Goal: Contribute content: Contribute content

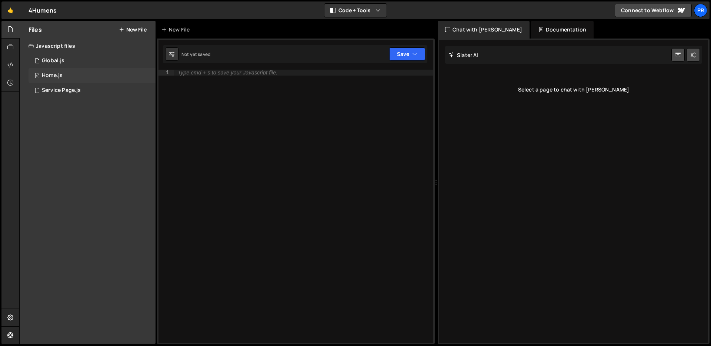
click at [61, 74] on div "Home.js" at bounding box center [52, 75] width 21 height 7
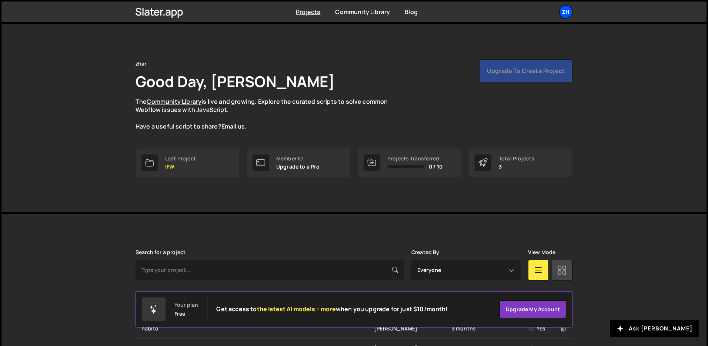
click at [562, 16] on div "zh" at bounding box center [565, 11] width 13 height 13
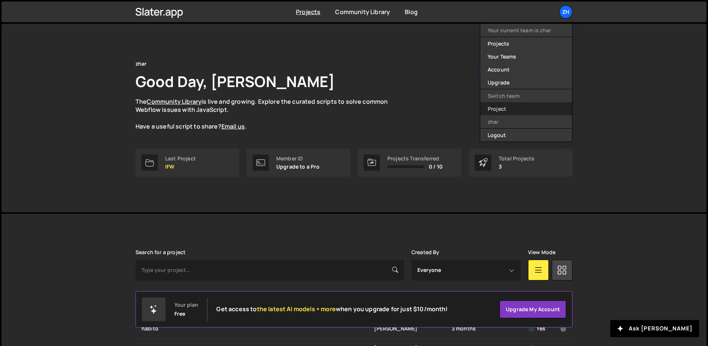
click at [508, 112] on link "Project" at bounding box center [526, 108] width 92 height 13
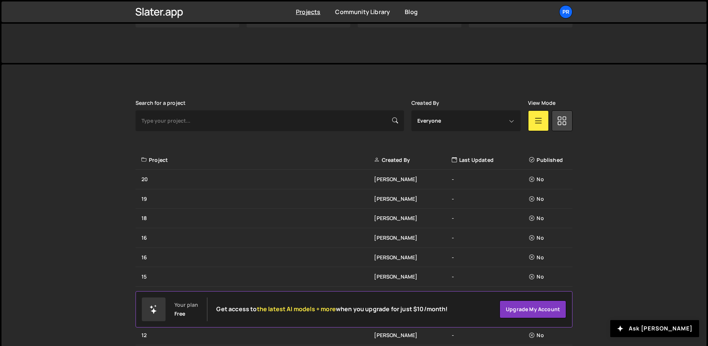
scroll to position [138, 0]
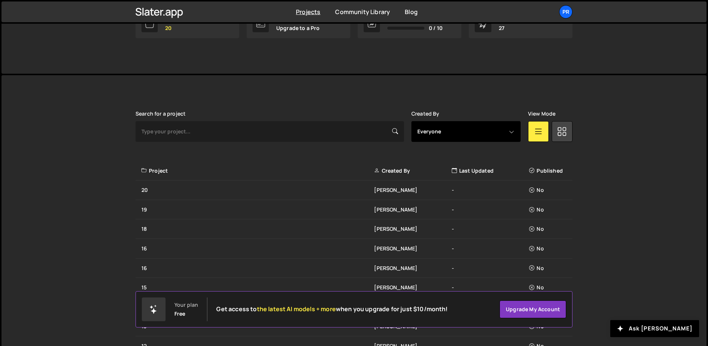
click at [451, 131] on select "Everyone wahyu azhar Nur Taufiq Hidayat" at bounding box center [465, 131] width 109 height 21
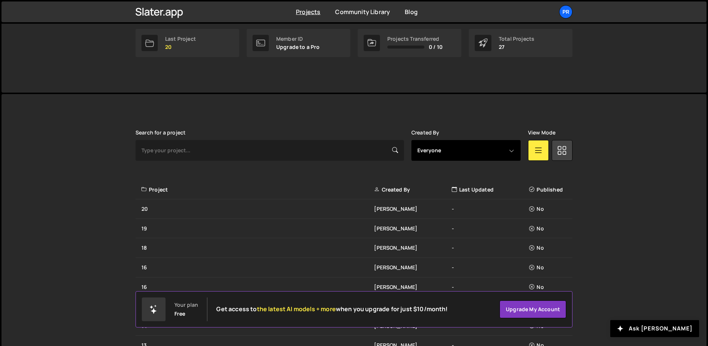
scroll to position [118, 0]
click at [508, 154] on select "Everyone wahyu azhar Nur Taufiq Hidayat" at bounding box center [465, 151] width 109 height 21
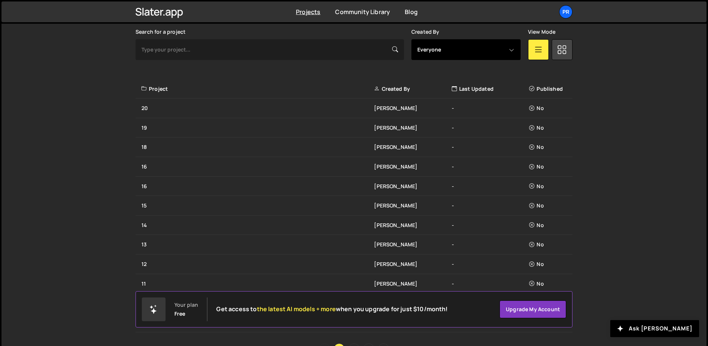
scroll to position [221, 0]
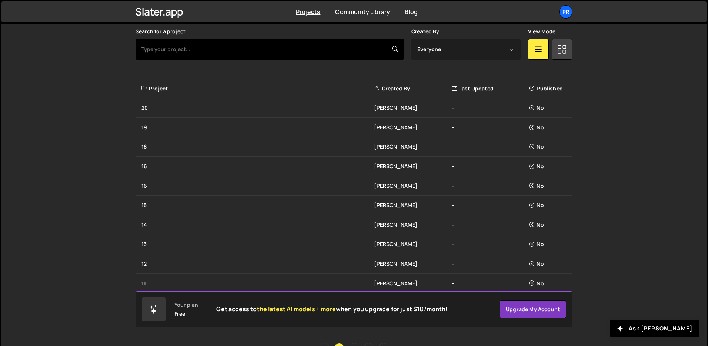
click at [320, 44] on input "text" at bounding box center [269, 49] width 268 height 21
type input "4hum"
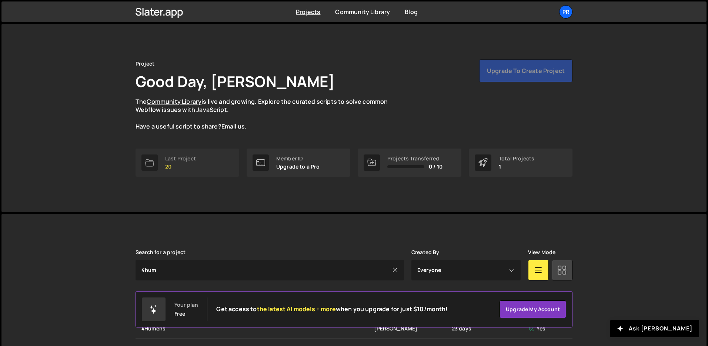
click at [234, 165] on link "Last Project 20" at bounding box center [187, 162] width 104 height 28
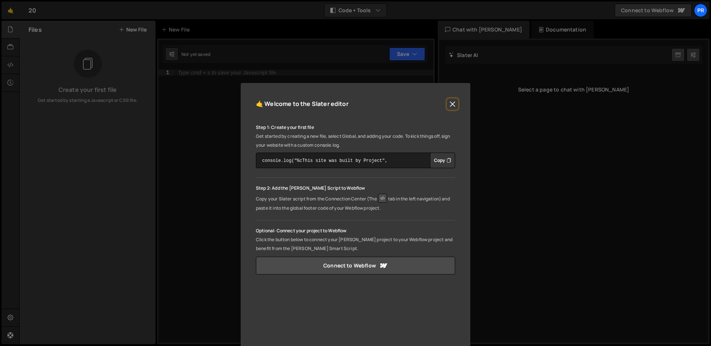
click at [449, 105] on button "Close" at bounding box center [452, 103] width 11 height 11
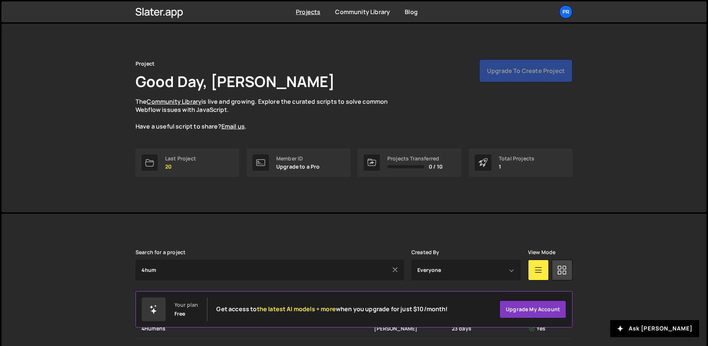
scroll to position [30, 0]
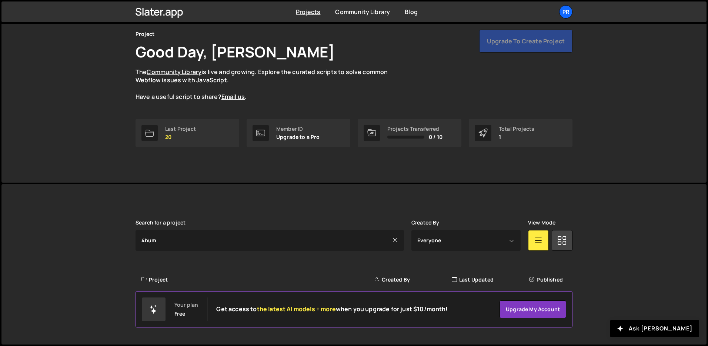
click at [241, 285] on div "Project Created By Last Updated Published" at bounding box center [353, 280] width 437 height 20
click at [241, 280] on div "Project" at bounding box center [257, 279] width 232 height 7
click at [393, 241] on icon at bounding box center [395, 240] width 6 height 8
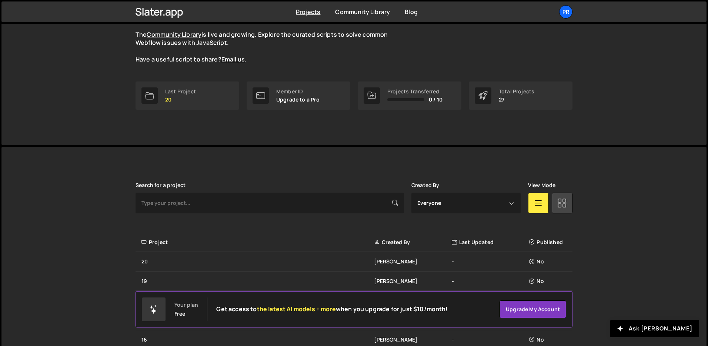
scroll to position [266, 0]
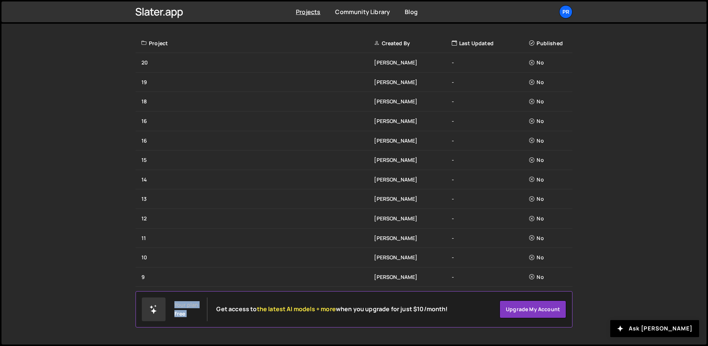
drag, startPoint x: 251, startPoint y: 302, endPoint x: 253, endPoint y: 335, distance: 33.3
click at [253, 335] on body "Projects Community Library Blog Pr Your current team is Project Projects Your T…" at bounding box center [354, 39] width 708 height 611
click at [544, 240] on div "No" at bounding box center [548, 237] width 39 height 7
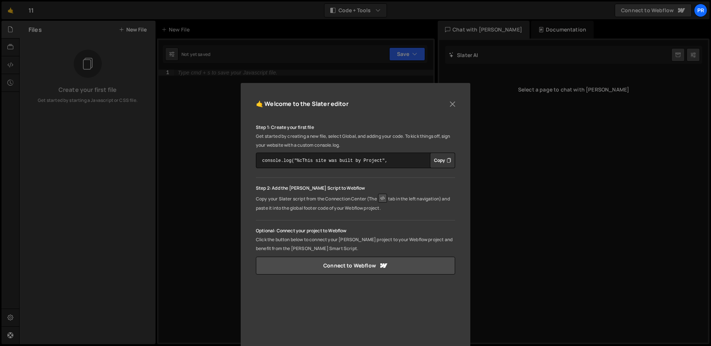
click at [454, 97] on div "🤙 Welcome to the Slater editor Step 1: Create your first file Get started by cr…" at bounding box center [355, 249] width 229 height 332
click at [452, 108] on button "Close" at bounding box center [452, 103] width 11 height 11
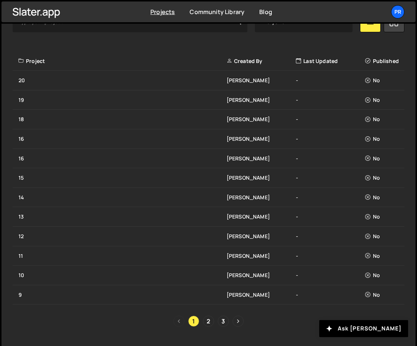
scroll to position [249, 0]
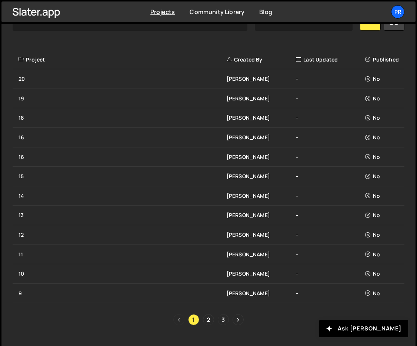
click at [225, 318] on link "3" at bounding box center [223, 319] width 11 height 11
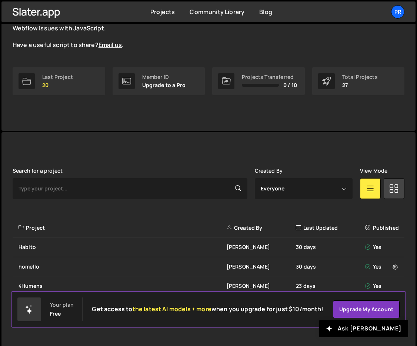
scroll to position [91, 0]
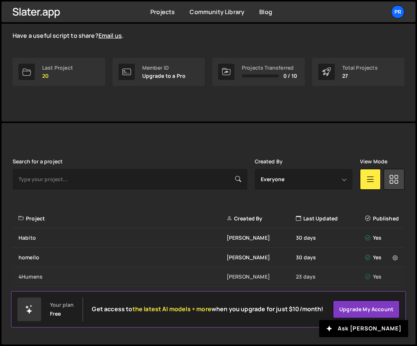
click at [40, 274] on div "4Humens" at bounding box center [123, 276] width 208 height 7
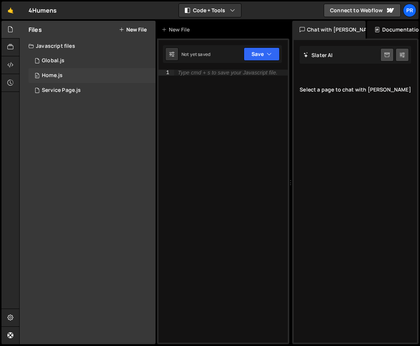
click at [91, 78] on div "0 Home.js 0" at bounding box center [91, 75] width 127 height 15
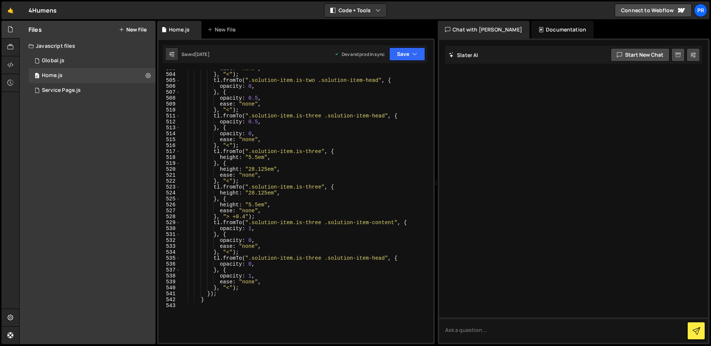
scroll to position [3197, 0]
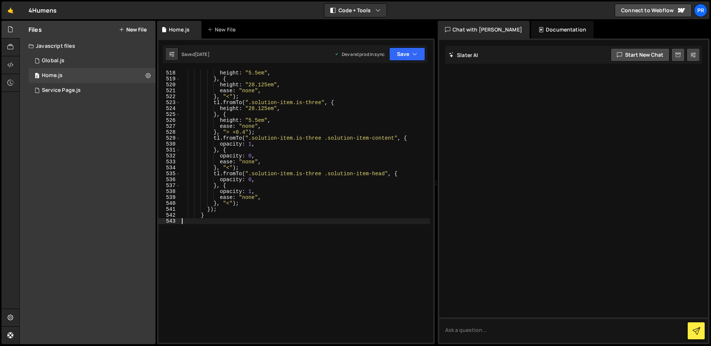
click at [285, 220] on div "tl . fromTo ( ".solution-item.is-three" , { height : "5.5em" , } , { height : "…" at bounding box center [305, 206] width 250 height 285
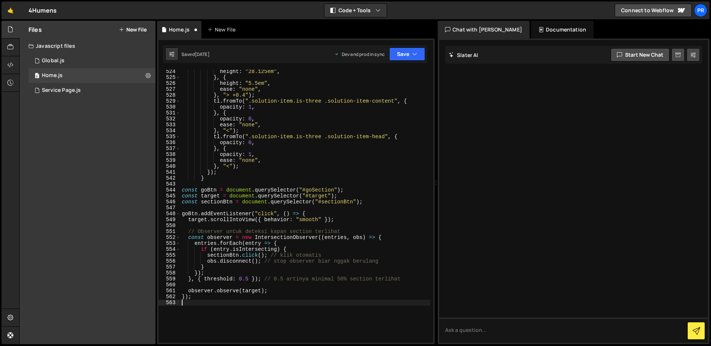
scroll to position [3248, 0]
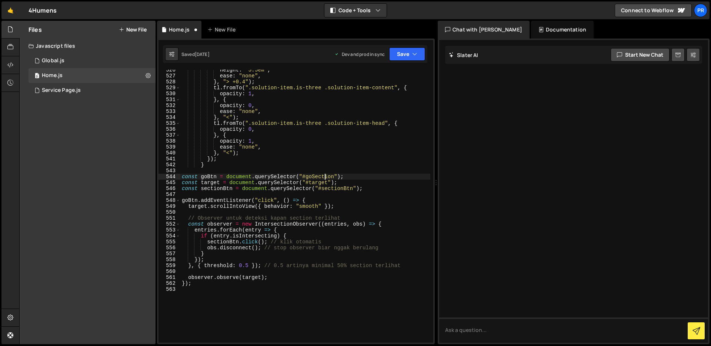
click at [325, 176] on div "height : "5.5em" , ease : "none" , } , "> +0.4" ) ; tl . fromTo ( ".solution-it…" at bounding box center [305, 209] width 250 height 285
click at [348, 176] on div "height : "5.5em" , ease : "none" , } , "> +0.4" ) ; tl . fromTo ( ".solution-it…" at bounding box center [305, 209] width 250 height 285
type textarea "const goBtn = document.querySelector("#goSection");"
click at [402, 54] on button "Save" at bounding box center [407, 53] width 36 height 13
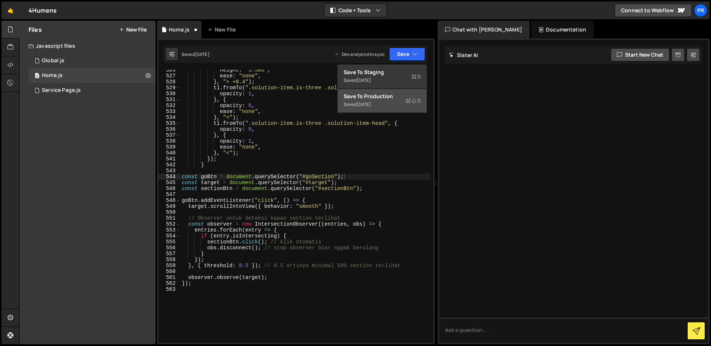
click at [402, 97] on div "Save to Production S" at bounding box center [381, 96] width 77 height 7
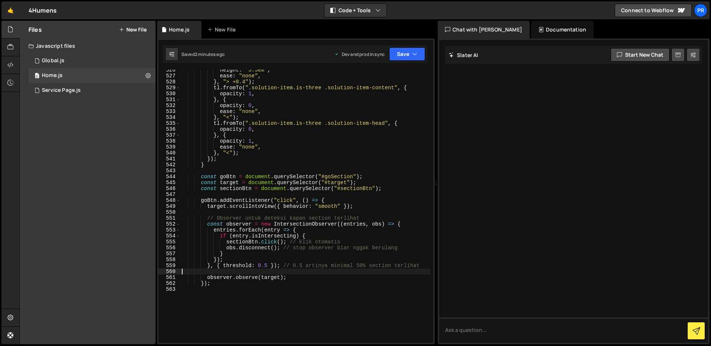
click at [256, 272] on div "height : "5.5em" , ease : "none" , } , "> +0.4" ) ; tl . fromTo ( ".solution-it…" at bounding box center [305, 209] width 250 height 285
click at [267, 268] on div "height : "5.5em" , ease : "none" , } , "> +0.4" ) ; tl . fromTo ( ".solution-it…" at bounding box center [305, 209] width 250 height 285
click at [407, 44] on div "1 Type cmd + s to save your Javascript file. הההההההההההההההההההההההההההההההההה…" at bounding box center [296, 190] width 278 height 305
click at [401, 47] on button "Save" at bounding box center [407, 53] width 36 height 13
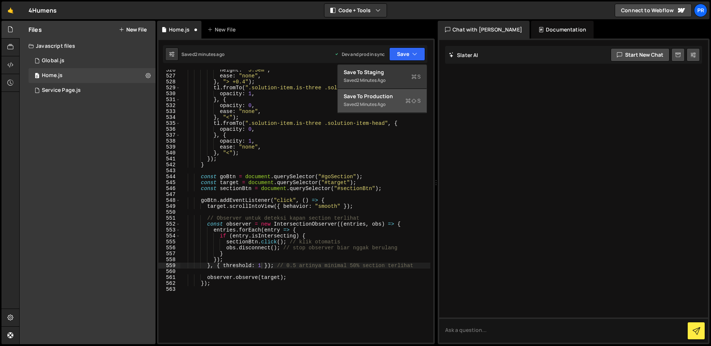
click at [390, 97] on div "Save to Production S" at bounding box center [381, 96] width 77 height 7
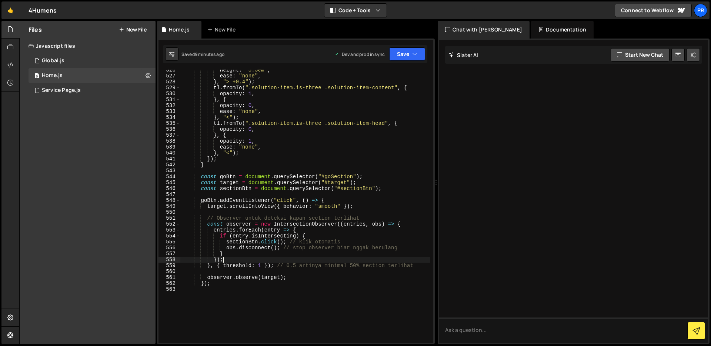
click at [262, 261] on div "height : "5.5em" , ease : "none" , } , "> +0.4" ) ; tl . fromTo ( ".solution-it…" at bounding box center [305, 209] width 250 height 285
click at [261, 263] on div "height : "5.5em" , ease : "none" , } , "> +0.4" ) ; tl . fromTo ( ".solution-it…" at bounding box center [305, 209] width 250 height 285
click at [414, 53] on icon "button" at bounding box center [414, 53] width 5 height 7
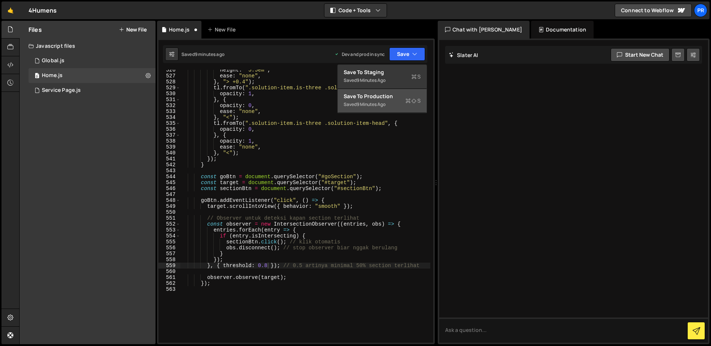
click at [410, 103] on span "S" at bounding box center [412, 100] width 15 height 7
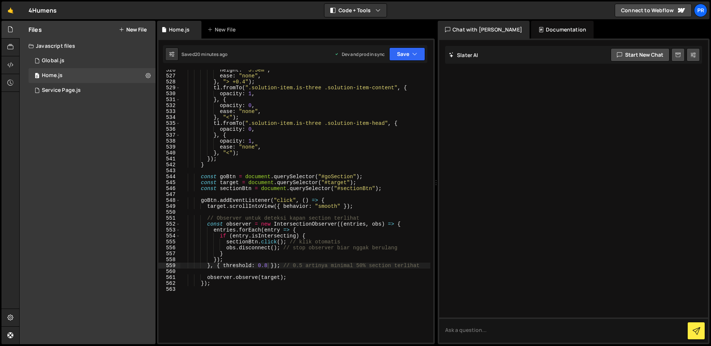
type textarea "ease: "none","
click at [289, 110] on div "height : "5.5em" , ease : "none" , } , "> +0.4" ) ; tl . fromTo ( ".solution-it…" at bounding box center [305, 209] width 250 height 285
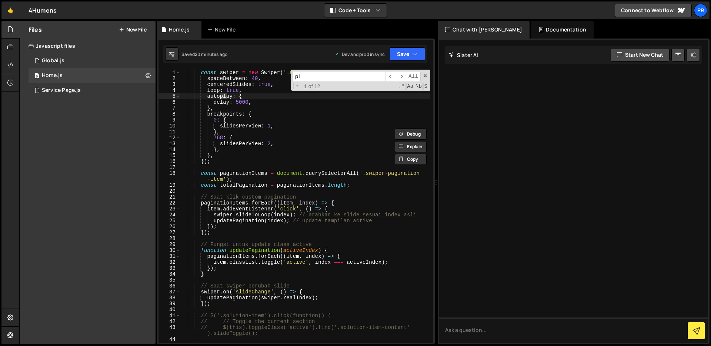
scroll to position [0, 0]
type input "play"
click at [390, 75] on span "​" at bounding box center [390, 76] width 10 height 11
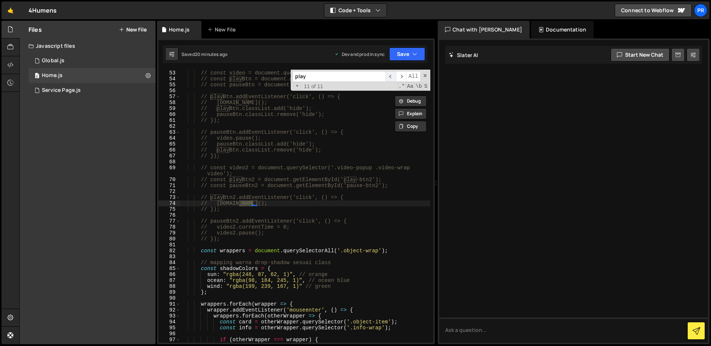
click at [390, 75] on span "​" at bounding box center [390, 76] width 10 height 11
click at [390, 76] on span "​" at bounding box center [390, 76] width 10 height 11
click at [390, 77] on span "​" at bounding box center [390, 76] width 10 height 11
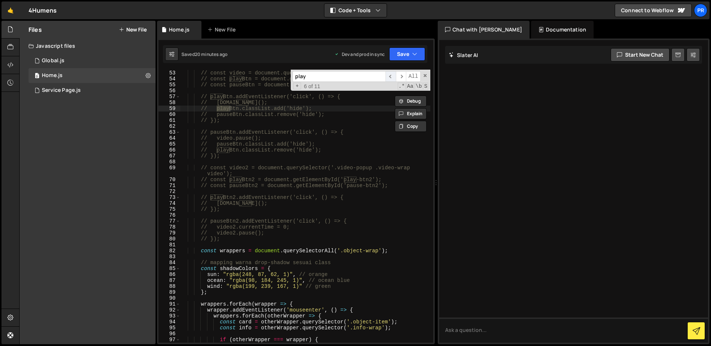
click at [395, 78] on span "​" at bounding box center [390, 76] width 10 height 11
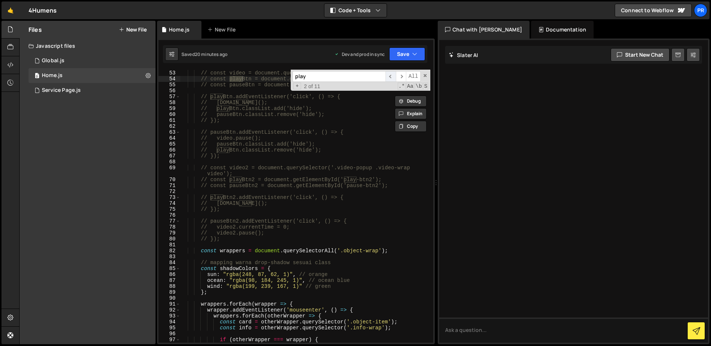
scroll to position [0, 0]
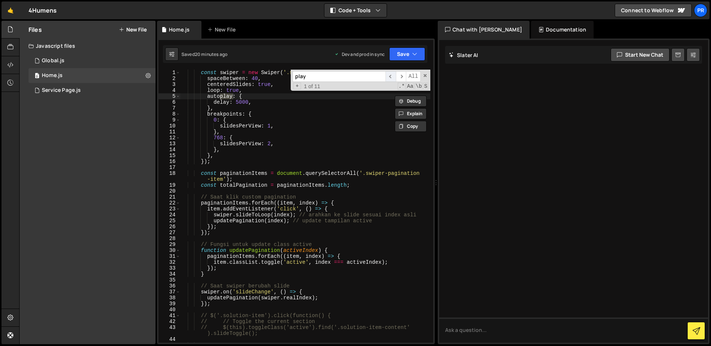
click at [395, 78] on span "​" at bounding box center [390, 76] width 10 height 11
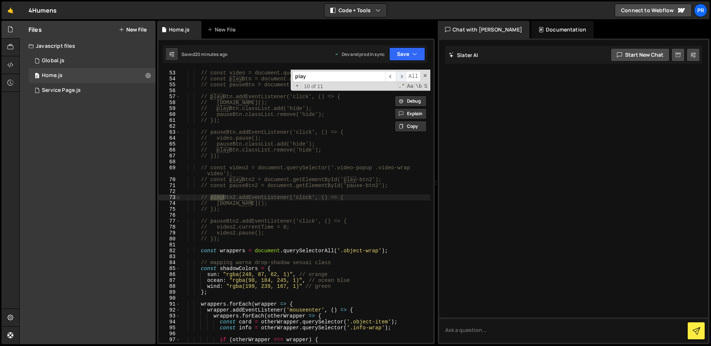
click at [403, 78] on span "​" at bounding box center [401, 76] width 10 height 11
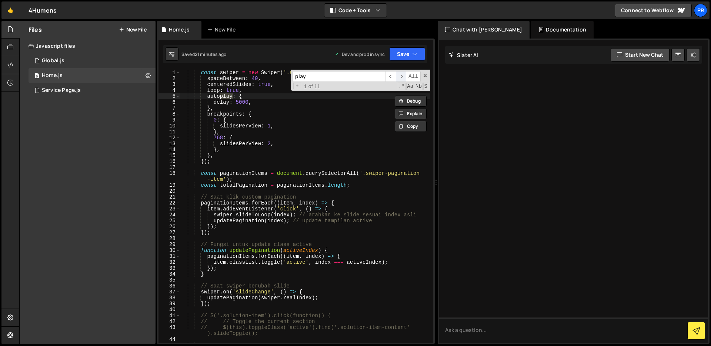
click at [401, 77] on span "​" at bounding box center [401, 76] width 10 height 11
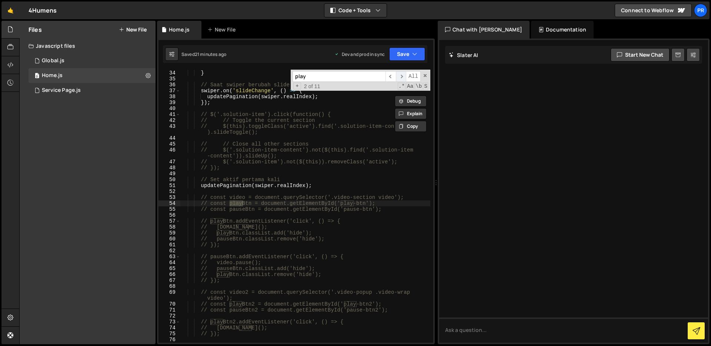
scroll to position [201, 0]
click at [62, 61] on div "Global.js" at bounding box center [53, 60] width 23 height 7
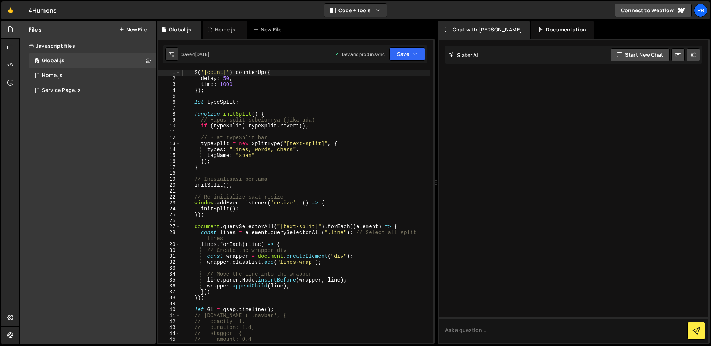
type textarea "let typeSplit;"
click at [386, 103] on div "$ ( '[count]' ) . counterUp ({ delay : 50 , time : 1000 }) ; let typeSplit ; fu…" at bounding box center [305, 212] width 250 height 285
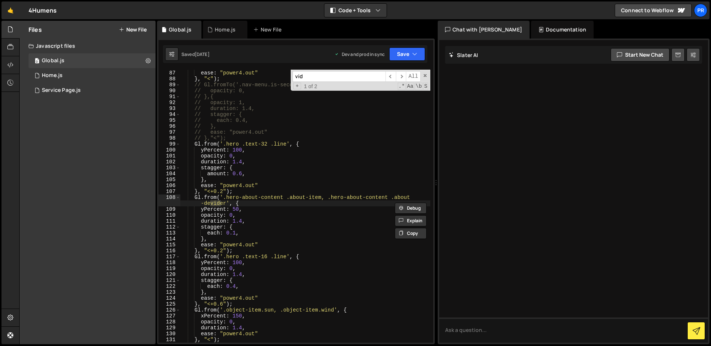
scroll to position [515, 0]
type input "v"
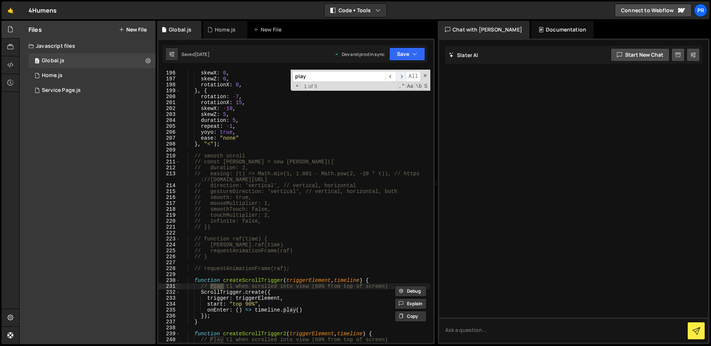
type input "play"
click at [402, 76] on span "​" at bounding box center [401, 76] width 10 height 11
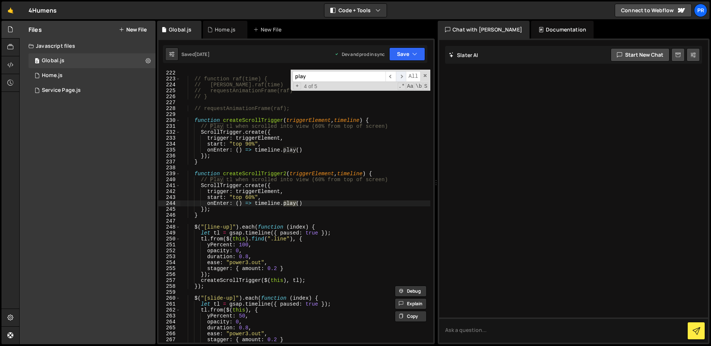
scroll to position [1326, 0]
click at [403, 75] on span "​" at bounding box center [401, 76] width 10 height 11
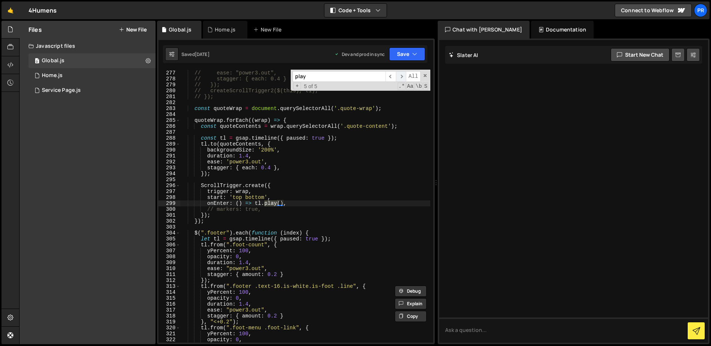
click at [403, 75] on span "​" at bounding box center [401, 76] width 10 height 11
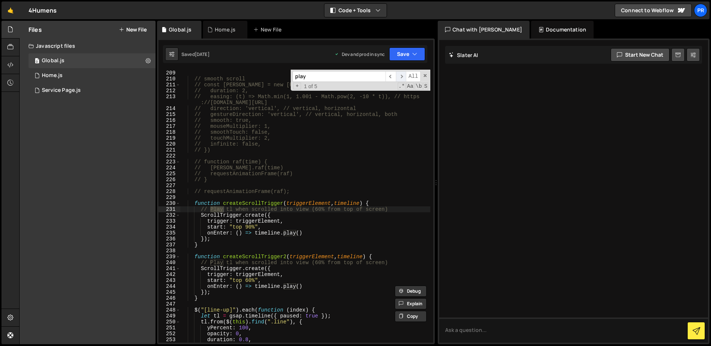
scroll to position [1243, 0]
click at [94, 78] on div "0 Home.js 0" at bounding box center [91, 75] width 127 height 15
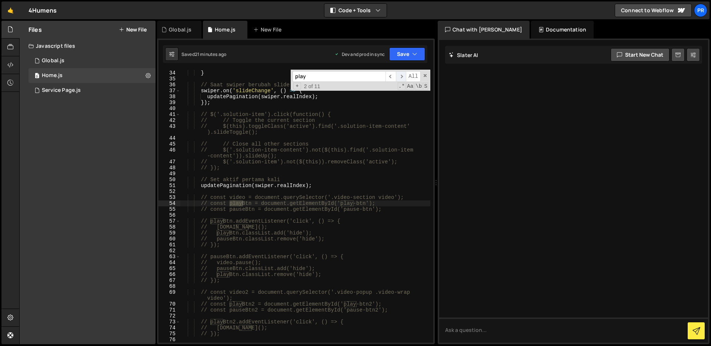
click at [403, 77] on span "​" at bounding box center [401, 76] width 10 height 11
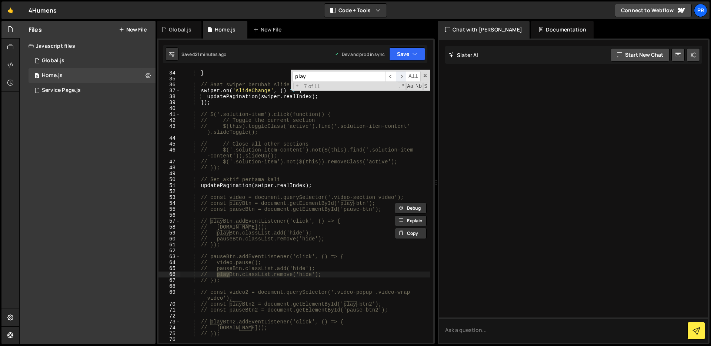
click at [403, 77] on span "​" at bounding box center [401, 76] width 10 height 11
click at [403, 78] on span "​" at bounding box center [401, 76] width 10 height 11
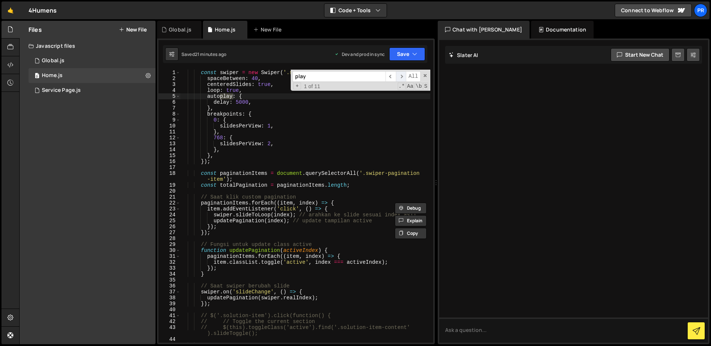
scroll to position [0, 0]
click at [393, 77] on span "​" at bounding box center [390, 76] width 10 height 11
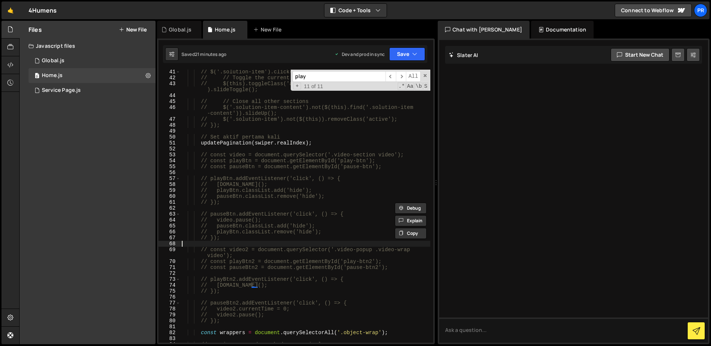
click at [320, 241] on div "// $('.solution-item').click(function() { // // Toggle the current section // $…" at bounding box center [305, 211] width 250 height 285
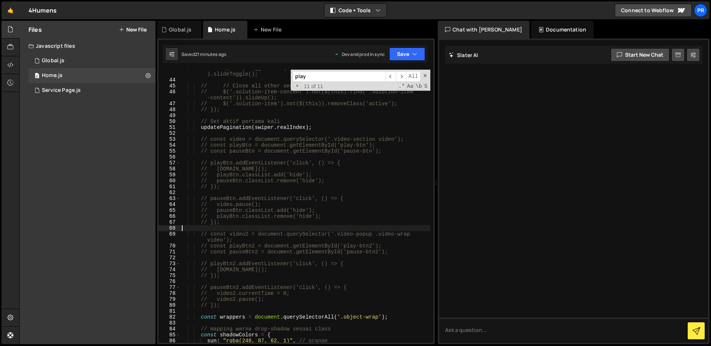
scroll to position [246, 0]
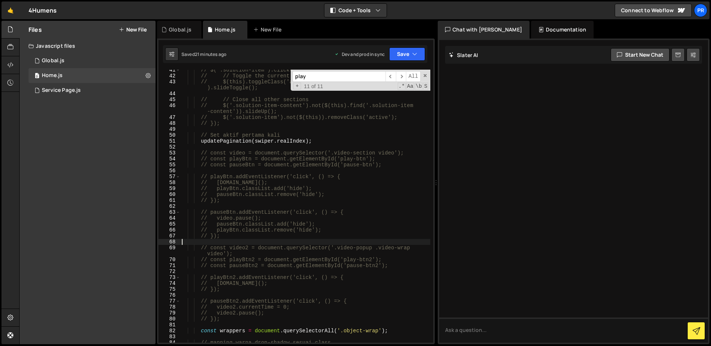
click at [239, 235] on div "// $('.solution-item').click(function() { // // Toggle the current section // $…" at bounding box center [305, 209] width 250 height 285
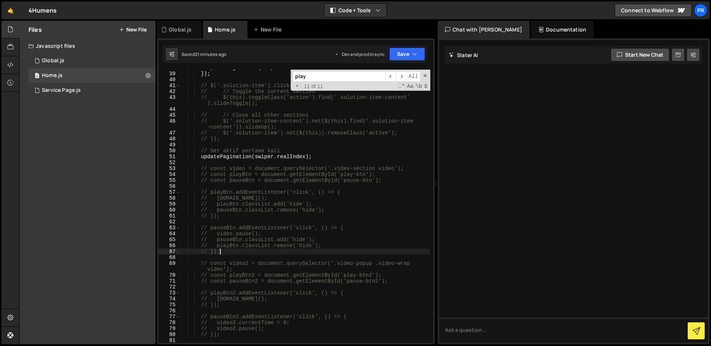
scroll to position [230, 0]
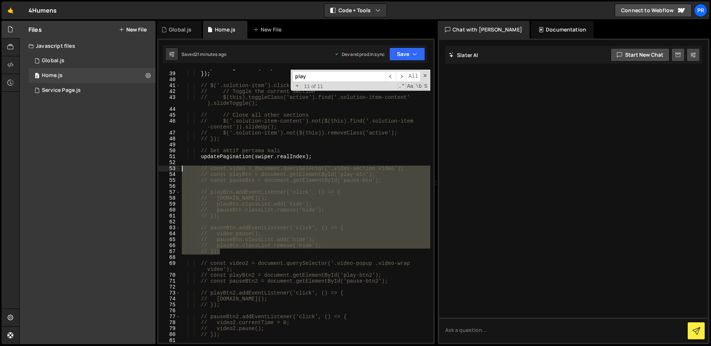
drag, startPoint x: 225, startPoint y: 253, endPoint x: 167, endPoint y: 169, distance: 101.9
click at [167, 169] on div "// }); 38 39 40 41 42 43 44 45 46 47 48 49 50 51 52 53 54 55 56 57 58 59 60 61 …" at bounding box center [295, 206] width 275 height 273
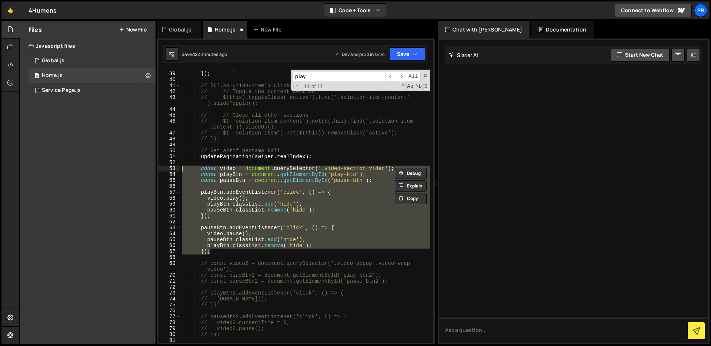
click at [373, 268] on div "updatePagination ( swiper . realIndex ) ; }) ; // $('.solution-item').click(fun…" at bounding box center [305, 207] width 250 height 285
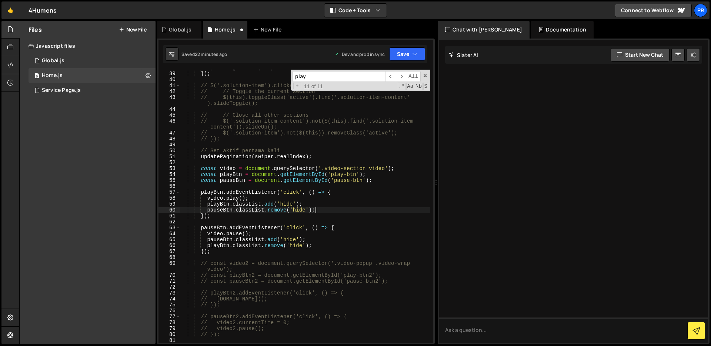
click at [365, 207] on div "updatePagination ( swiper . realIndex ) ; }) ; // $('.solution-item').click(fun…" at bounding box center [305, 207] width 250 height 285
click at [384, 174] on div "updatePagination ( swiper . realIndex ) ; }) ; // $('.solution-item').click(fun…" at bounding box center [305, 207] width 250 height 285
click at [380, 177] on div "updatePagination ( swiper . realIndex ) ; }) ; // $('.solution-item').click(fun…" at bounding box center [305, 207] width 250 height 285
click at [379, 175] on div "updatePagination ( swiper . realIndex ) ; }) ; // $('.solution-item').click(fun…" at bounding box center [305, 207] width 250 height 285
click at [378, 181] on div "updatePagination ( swiper . realIndex ) ; }) ; // $('.solution-item').click(fun…" at bounding box center [305, 207] width 250 height 285
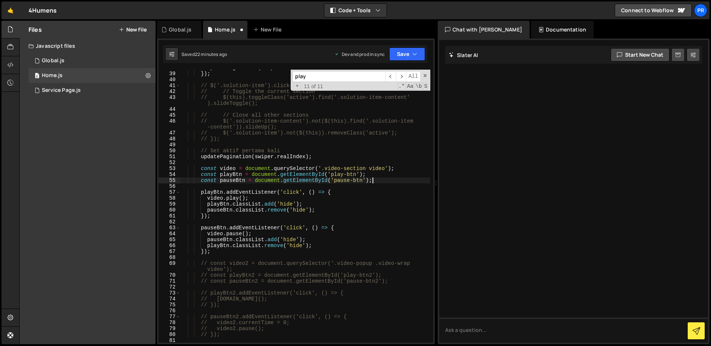
click at [375, 174] on div "updatePagination ( swiper . realIndex ) ; }) ; // $('.solution-item').click(fun…" at bounding box center [305, 207] width 250 height 285
click at [372, 189] on div "updatePagination ( swiper . realIndex ) ; }) ; // $('.solution-item').click(fun…" at bounding box center [305, 207] width 250 height 285
drag, startPoint x: 357, startPoint y: 175, endPoint x: 331, endPoint y: 175, distance: 25.9
click at [331, 175] on div "updatePagination ( swiper . realIndex ) ; }) ; // $('.solution-item').click(fun…" at bounding box center [305, 207] width 250 height 285
paste textarea "sectionB"
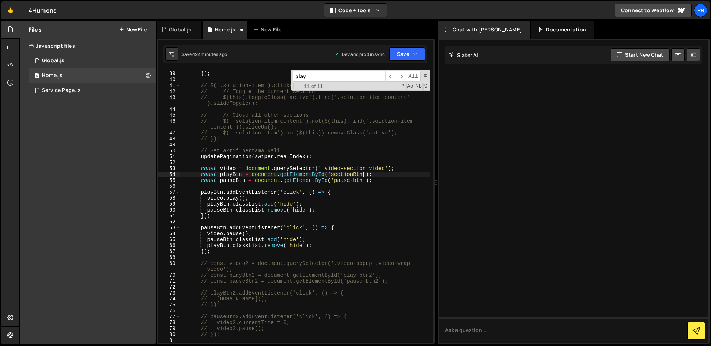
click at [377, 177] on div "updatePagination ( swiper . realIndex ) ; }) ; // $('.solution-item').click(fun…" at bounding box center [305, 207] width 250 height 285
click at [228, 251] on div "updatePagination ( swiper . realIndex ) ; }) ; // $('.solution-item').click(fun…" at bounding box center [305, 207] width 250 height 285
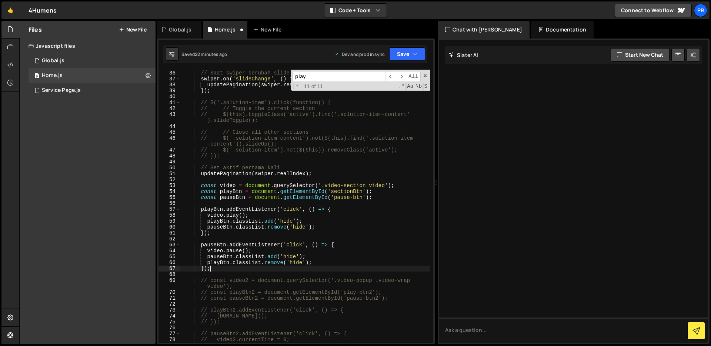
scroll to position [213, 0]
click at [325, 171] on div "// Saat swiper berubah slide swiper . on ( 'slideChange' , ( ) => { updatePagin…" at bounding box center [305, 206] width 250 height 285
type textarea "updatePagination(swiper.realIndex);"
